Goal: Task Accomplishment & Management: Manage account settings

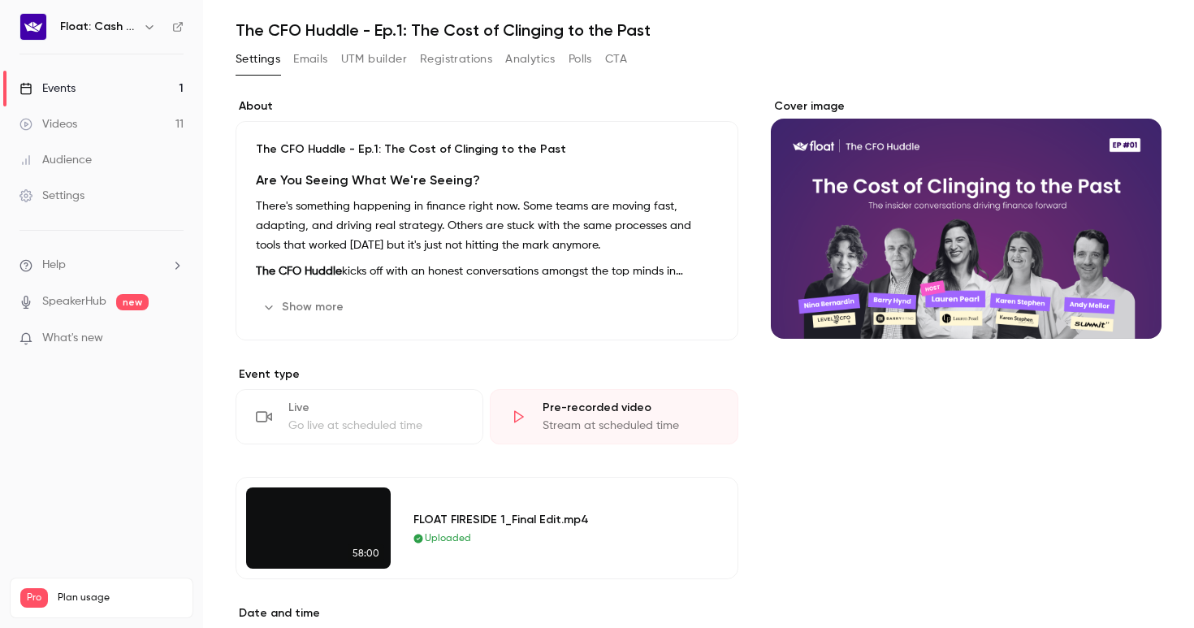
scroll to position [58, 0]
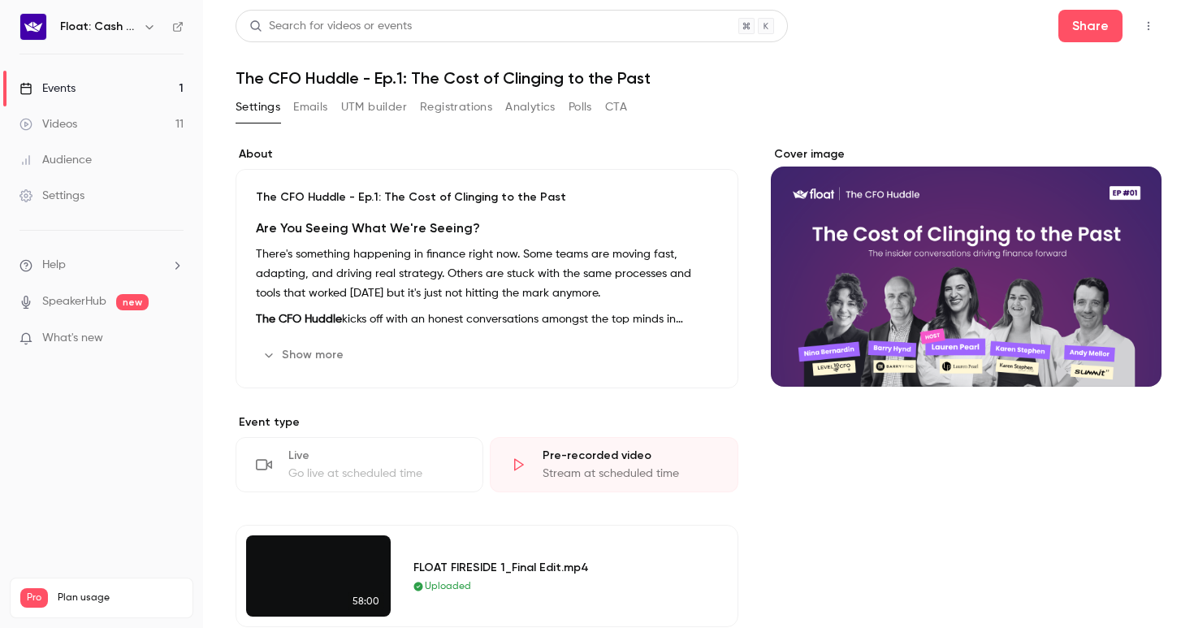
scroll to position [1, 0]
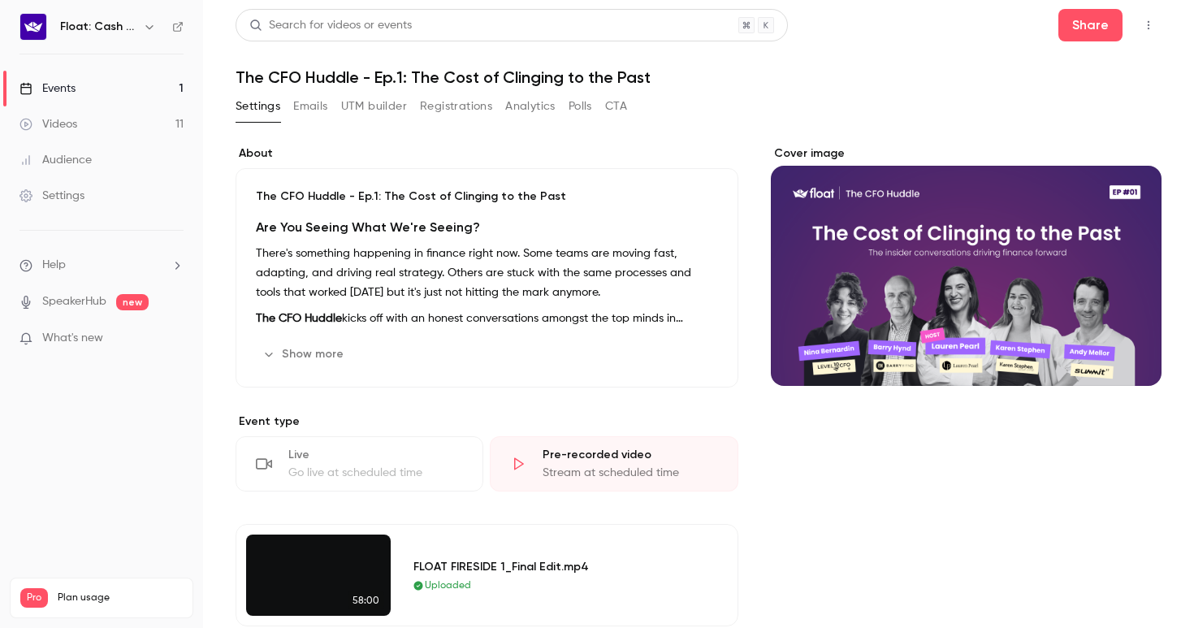
click at [285, 348] on button "Show more" at bounding box center [304, 354] width 97 height 26
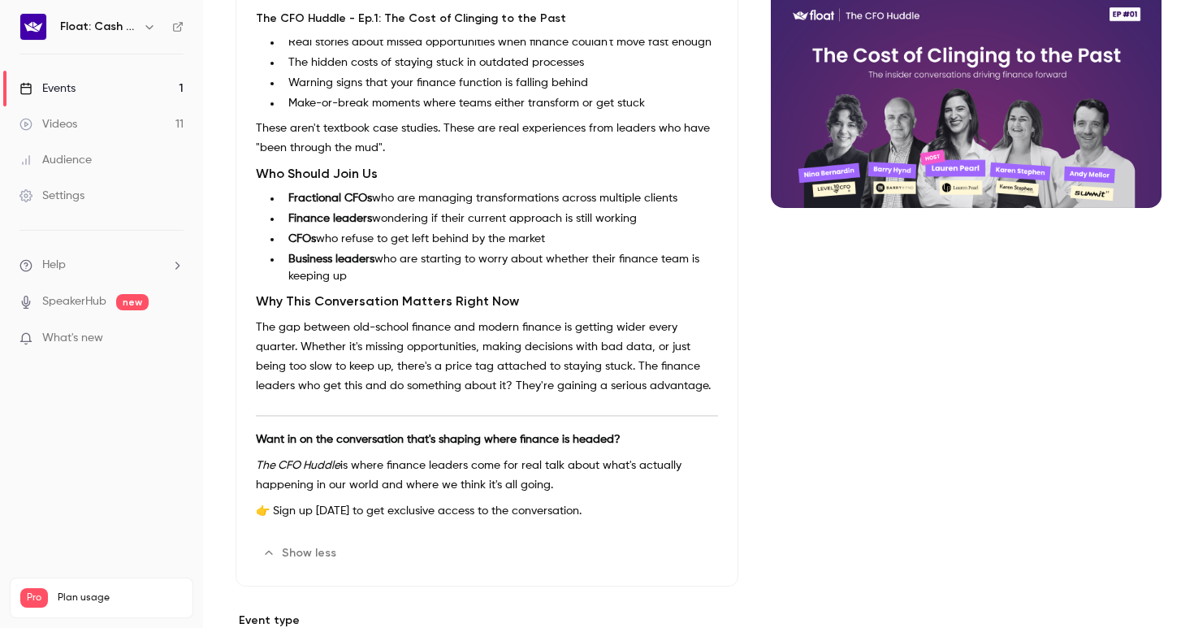
scroll to position [309, 0]
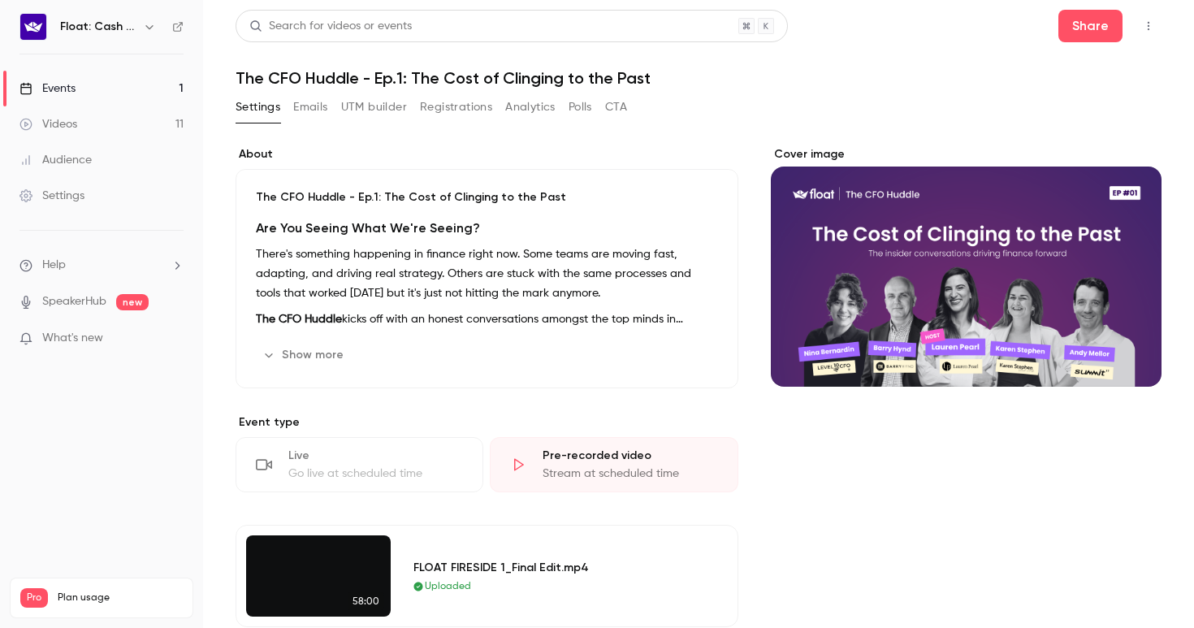
scroll to position [58, 0]
